Goal: Task Accomplishment & Management: Manage account settings

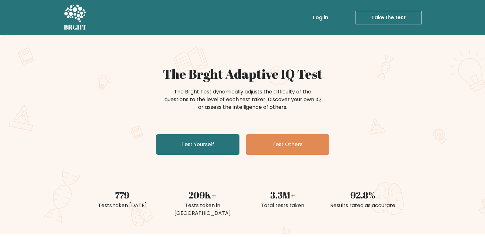
click at [320, 16] on link "Log in" at bounding box center [320, 17] width 21 height 13
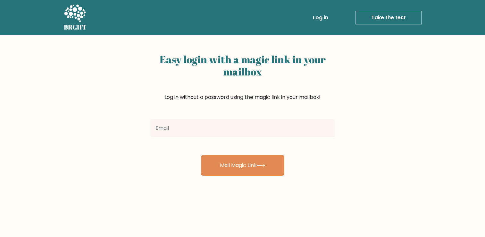
click at [252, 113] on div "Easy login with a magic link in your mailbox Log in without a password using th…" at bounding box center [242, 84] width 185 height 66
click at [250, 118] on div at bounding box center [242, 127] width 192 height 23
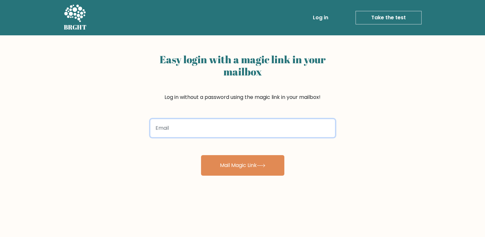
click at [235, 121] on input "email" at bounding box center [242, 128] width 185 height 18
type input "augursalcindy@gmail.com"
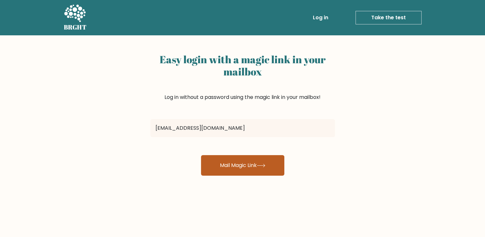
click at [257, 161] on button "Mail Magic Link" at bounding box center [242, 165] width 83 height 21
